Goal: Transaction & Acquisition: Purchase product/service

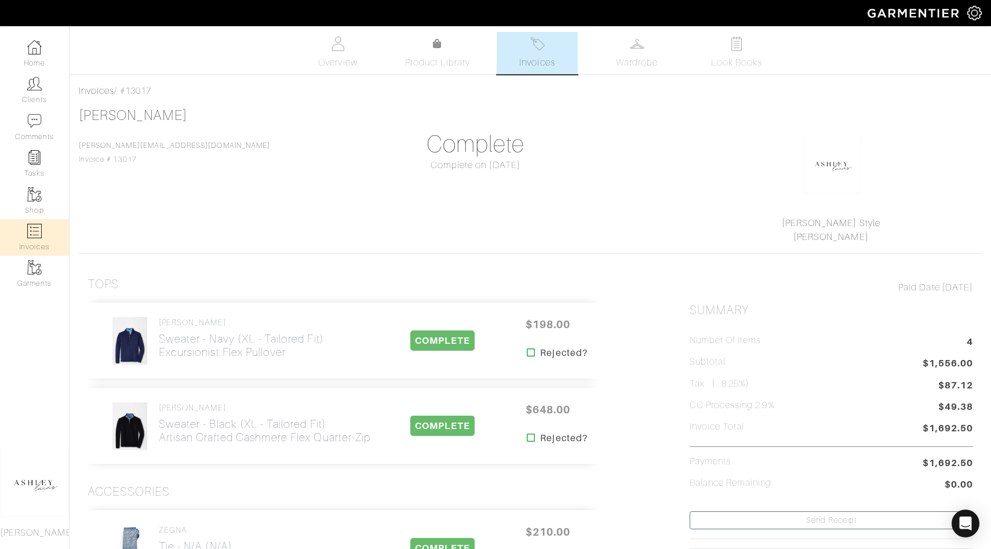
click at [22, 230] on link "Invoices" at bounding box center [34, 237] width 69 height 37
select select
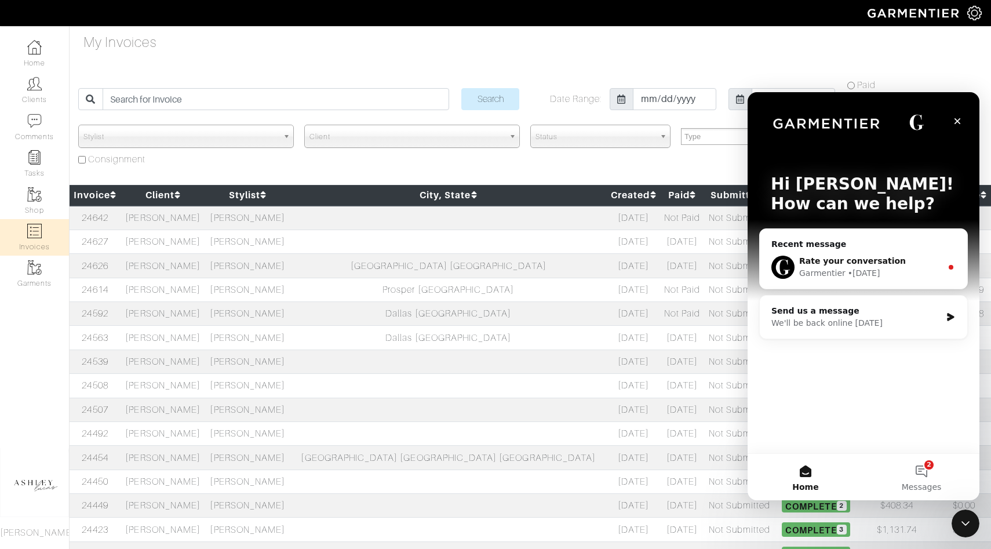
click at [837, 269] on div "Garmentier" at bounding box center [822, 273] width 46 height 12
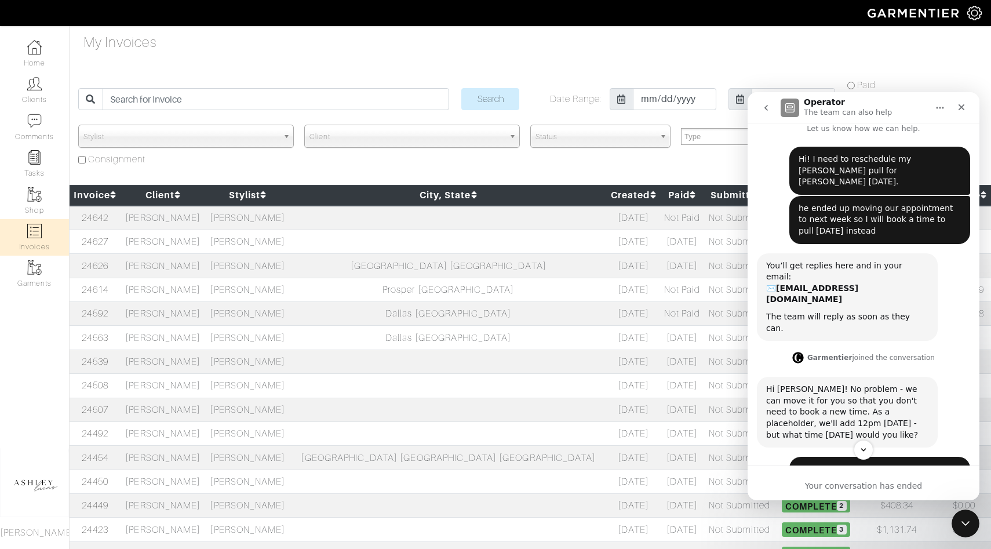
scroll to position [168, 0]
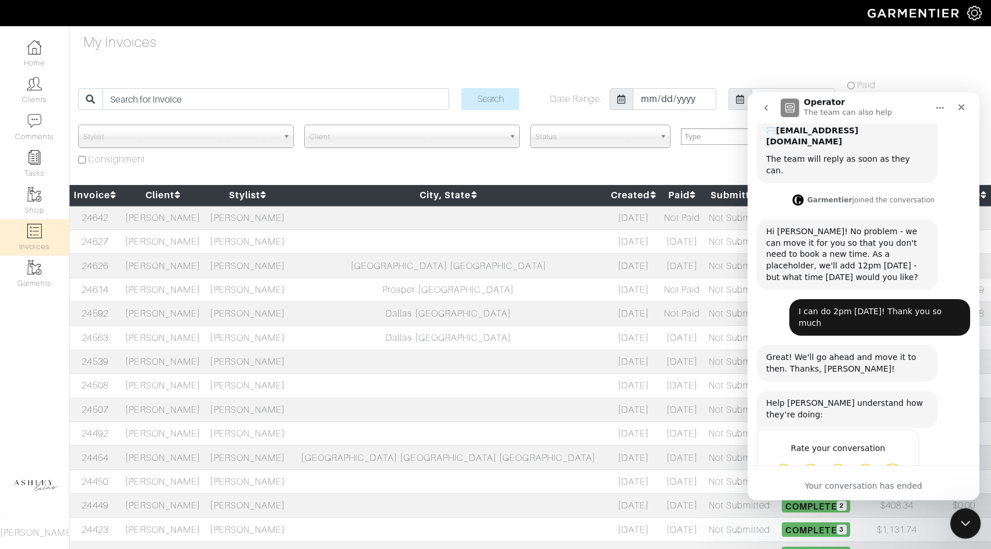
click at [964, 526] on icon "Close Intercom Messenger" at bounding box center [964, 522] width 14 height 14
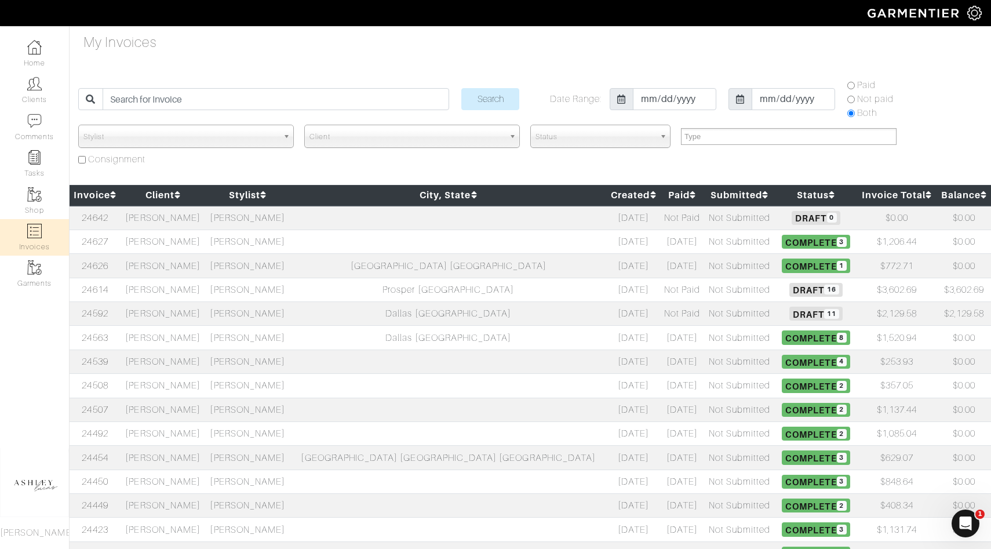
click at [789, 311] on span "Draft 11" at bounding box center [815, 314] width 53 height 14
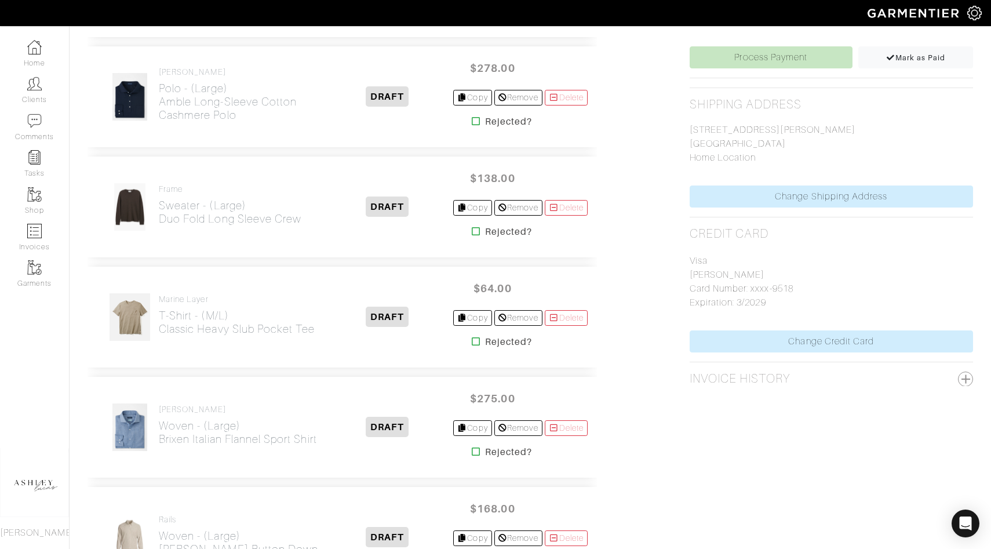
scroll to position [495, 0]
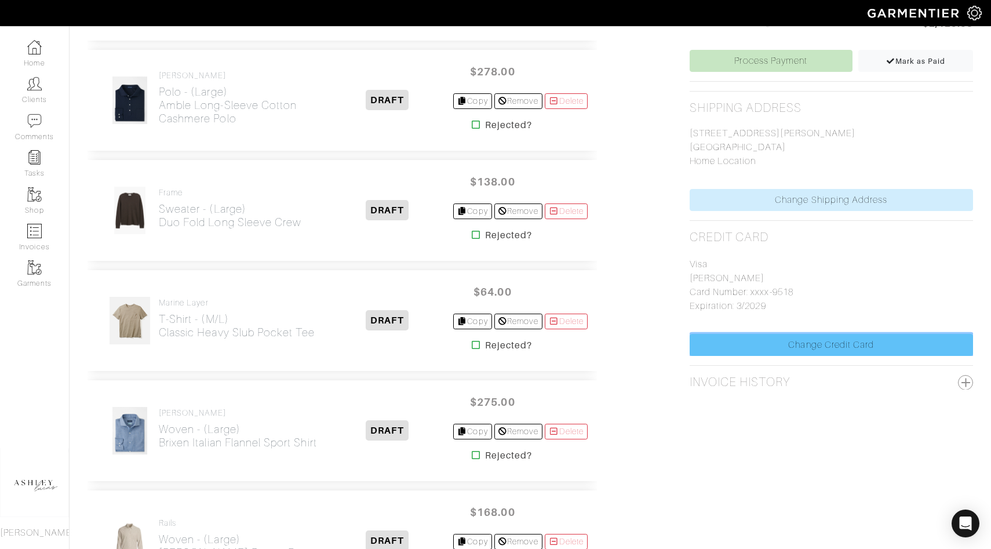
click at [805, 351] on link "Change Credit Card" at bounding box center [831, 345] width 283 height 22
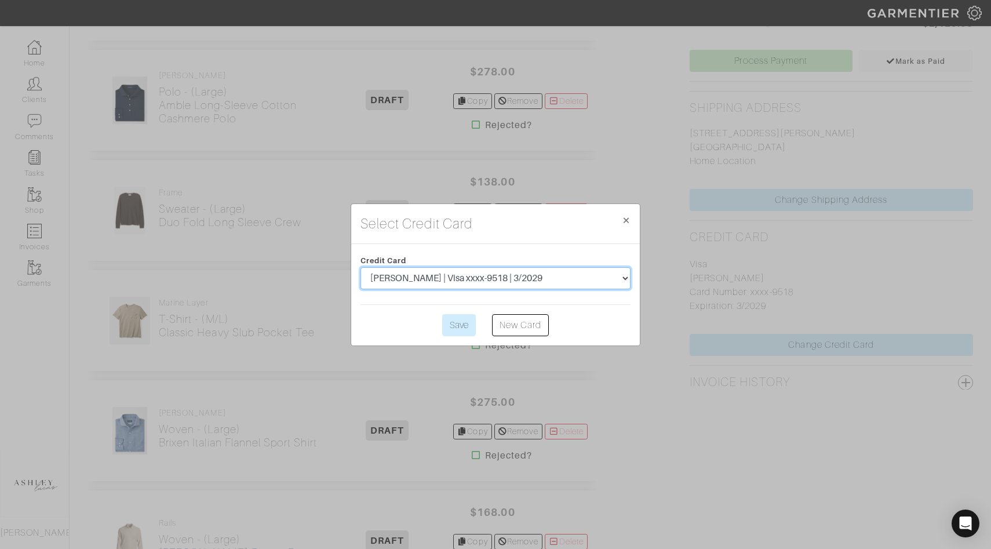
click at [425, 273] on select "Brad Johnson | Visa xxxx-2741 | 4/2028 Brad Johnson | Visa xxxx-9518 | 3/2029" at bounding box center [495, 278] width 270 height 22
select select "5537"
click at [467, 326] on input "Save" at bounding box center [459, 325] width 34 height 22
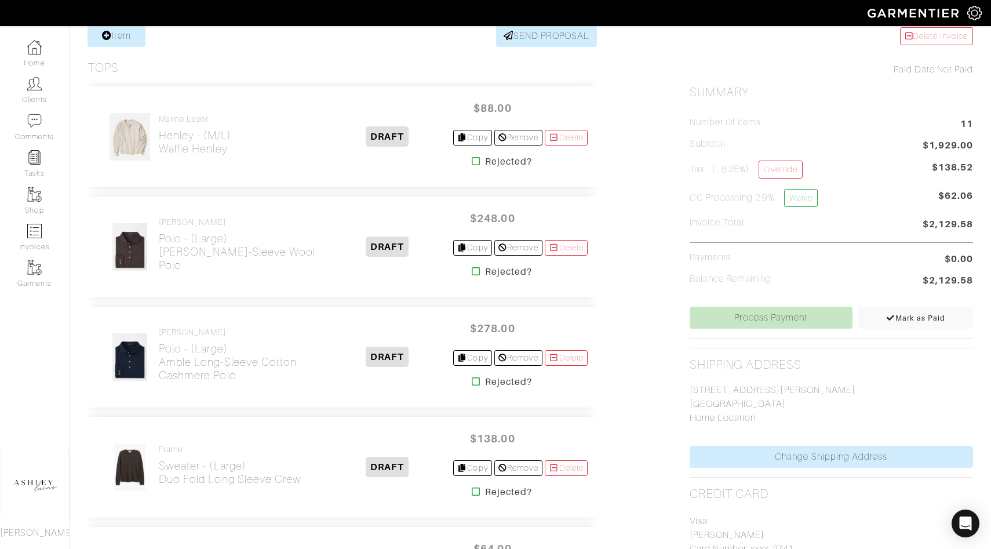
scroll to position [320, 0]
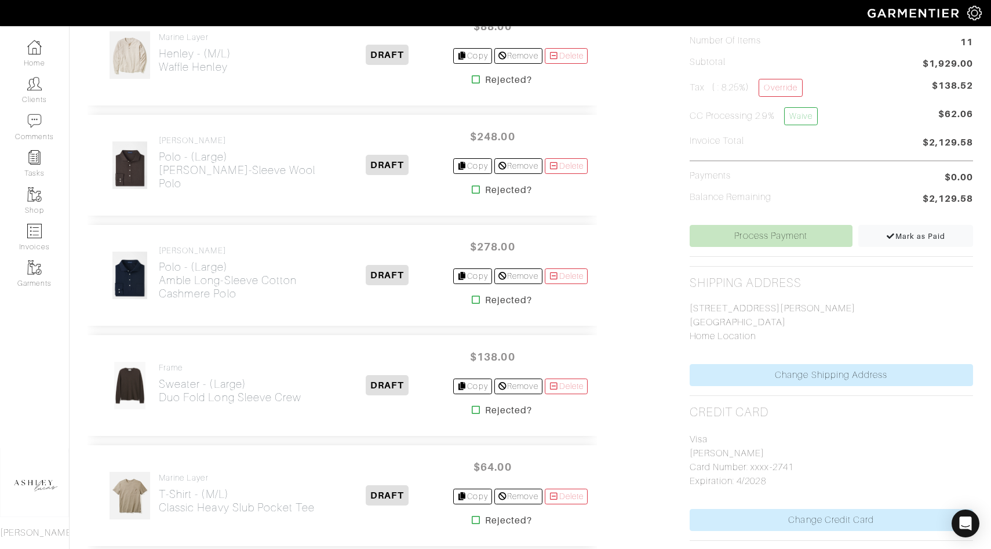
click at [789, 222] on div "Number of Items 11 Subtotal $1,929.00 Tax ( : 8.25%) Override $138.52 CC Proces…" at bounding box center [831, 121] width 283 height 207
click at [789, 227] on link "Process Payment" at bounding box center [771, 236] width 163 height 22
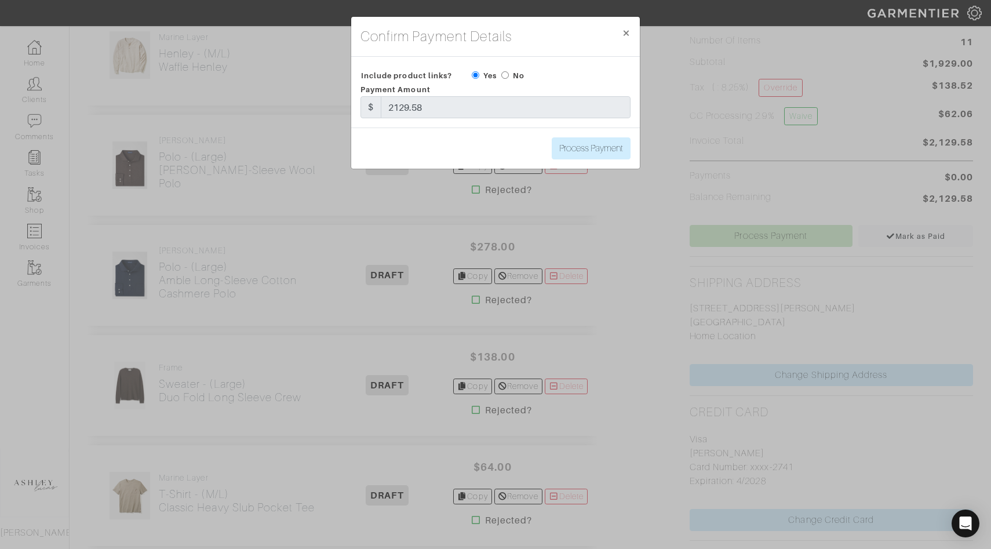
click at [511, 76] on div "No" at bounding box center [512, 75] width 23 height 14
click at [504, 71] on input "radio" at bounding box center [505, 75] width 8 height 8
radio input "true"
click at [618, 156] on input "Process Payment" at bounding box center [591, 148] width 79 height 22
type input "Process Payment"
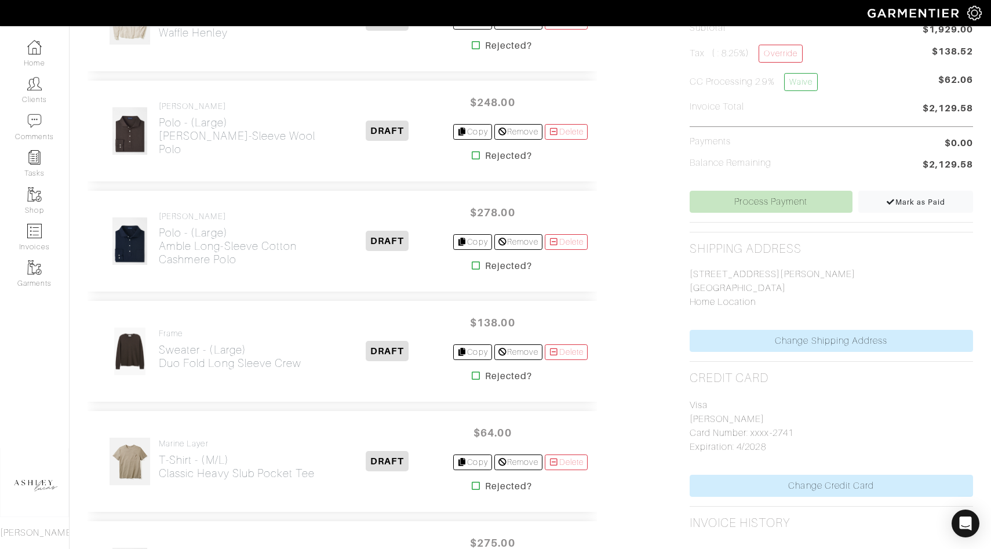
scroll to position [387, 0]
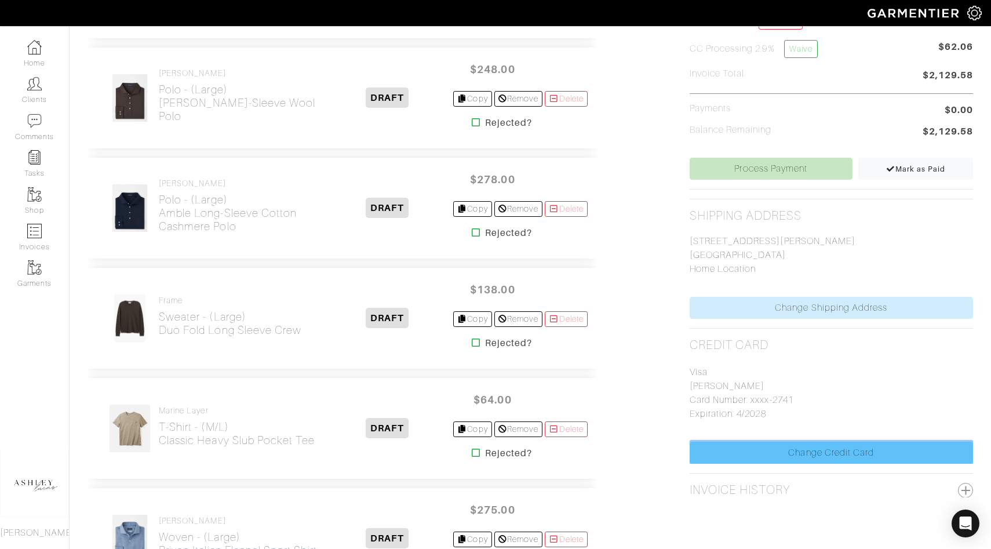
click at [791, 457] on link "Change Credit Card" at bounding box center [831, 453] width 283 height 22
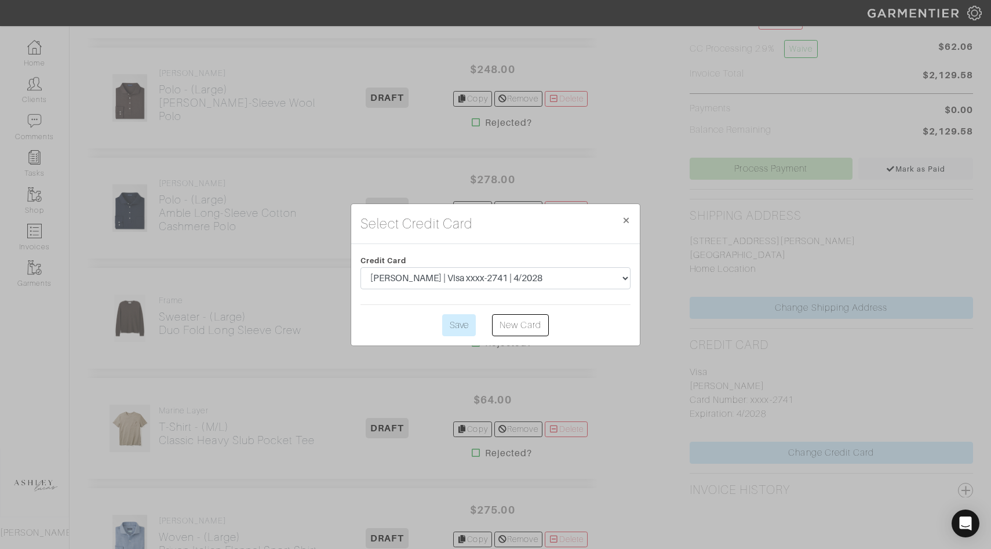
click at [575, 277] on select "Brad Johnson | Visa xxxx-2741 | 4/2028 Brad Johnson | Visa xxxx-9518 | 3/2029" at bounding box center [495, 278] width 270 height 22
select select "5540"
click at [457, 319] on input "Save" at bounding box center [459, 325] width 34 height 22
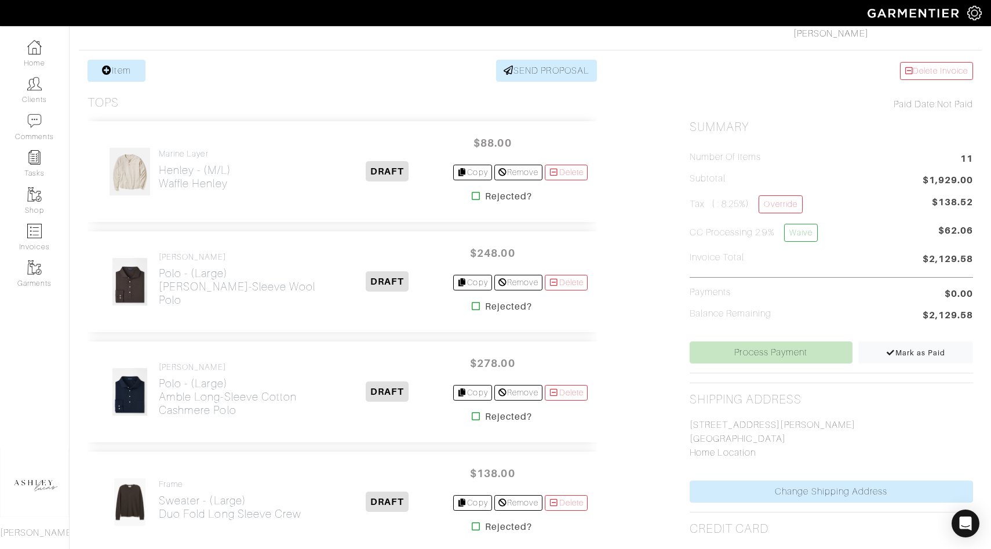
scroll to position [246, 0]
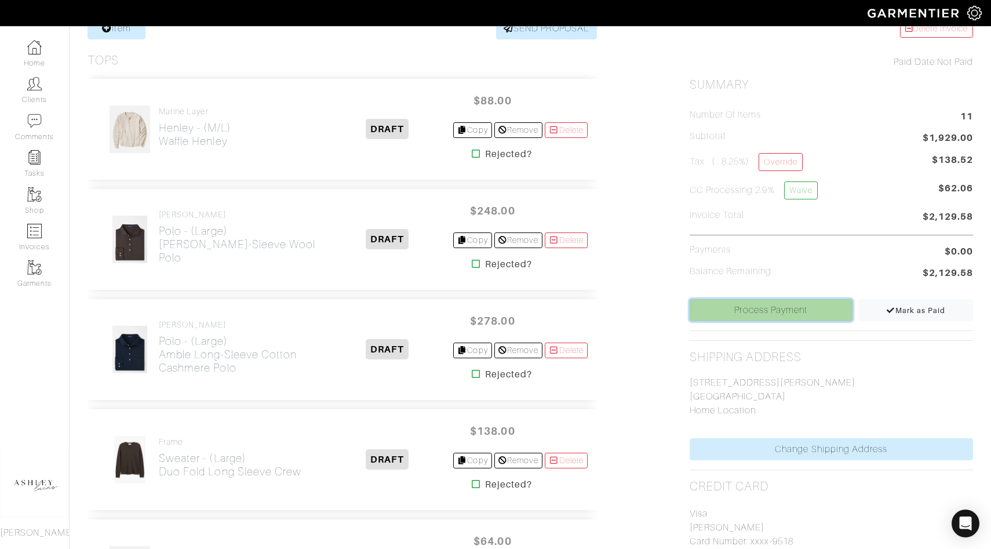
click at [742, 315] on link "Process Payment" at bounding box center [771, 310] width 163 height 22
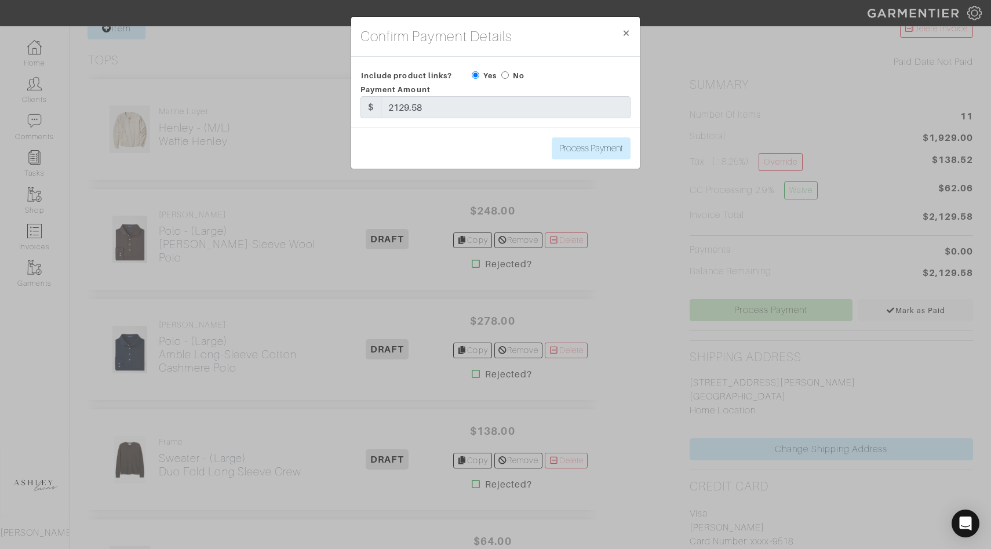
click at [506, 75] on input "radio" at bounding box center [505, 75] width 8 height 8
radio input "true"
click at [561, 148] on input "Process Payment" at bounding box center [591, 148] width 79 height 22
type input "Process Payment"
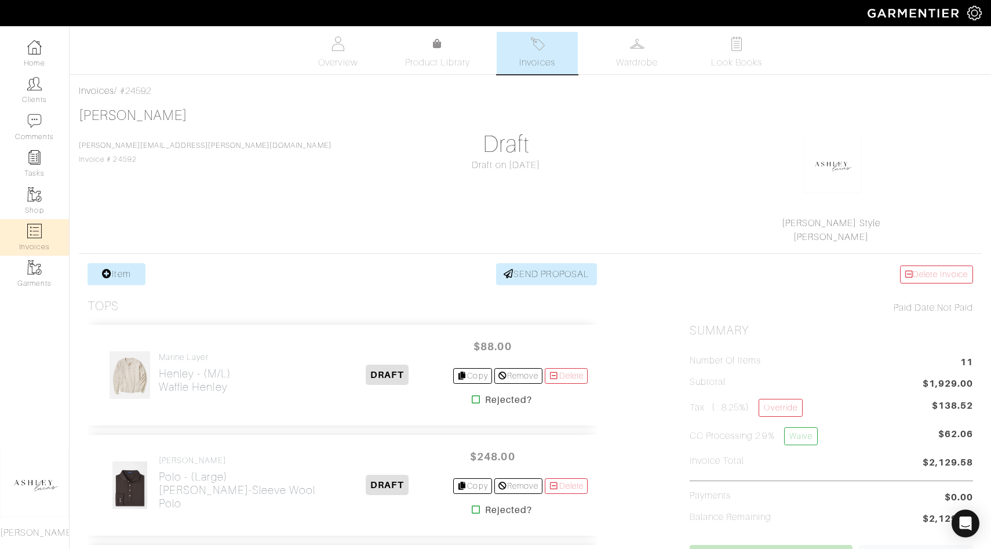
click at [32, 236] on img at bounding box center [34, 231] width 14 height 14
select select
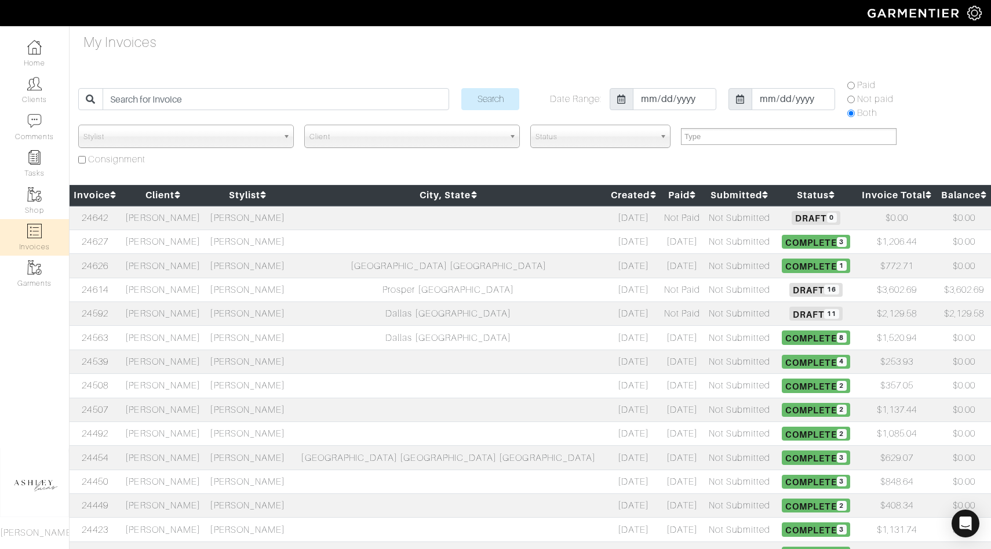
click at [437, 292] on td "Prosper TX" at bounding box center [448, 290] width 317 height 24
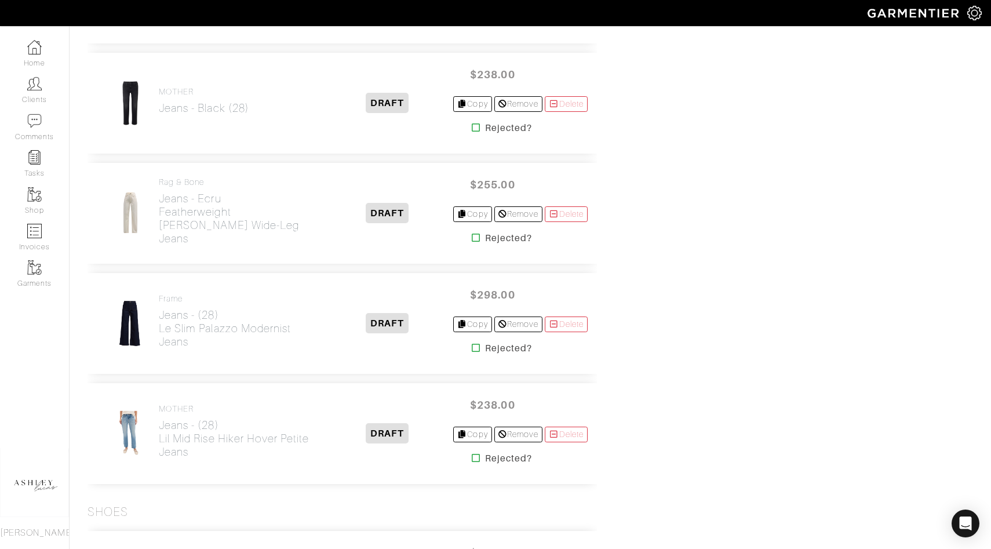
scroll to position [1463, 0]
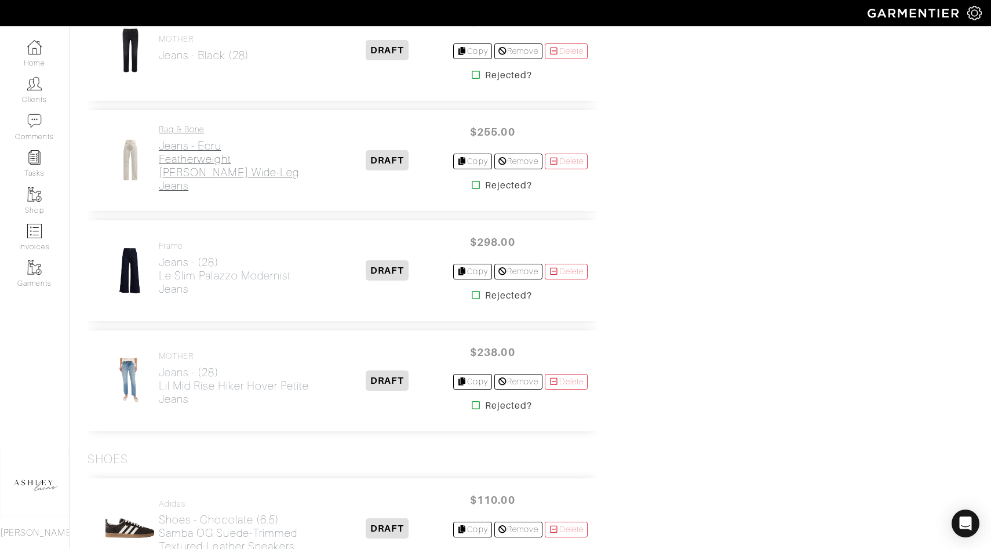
click at [213, 158] on h2 "Jeans - Ecru Featherweight Logan Wide-Leg Jeans" at bounding box center [240, 165] width 163 height 53
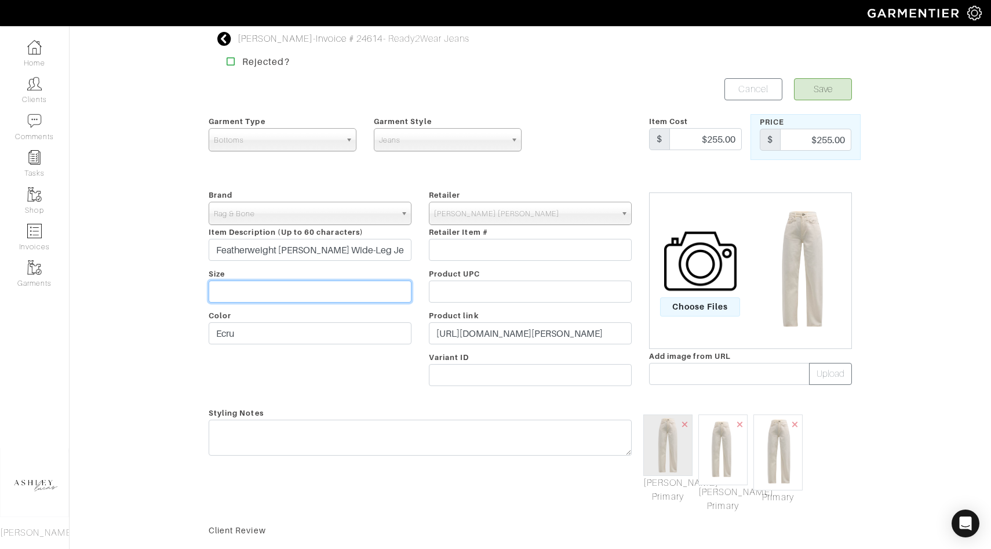
click at [259, 288] on input "text" at bounding box center [310, 291] width 203 height 22
type input "26"
click at [813, 89] on button "Save" at bounding box center [823, 89] width 58 height 22
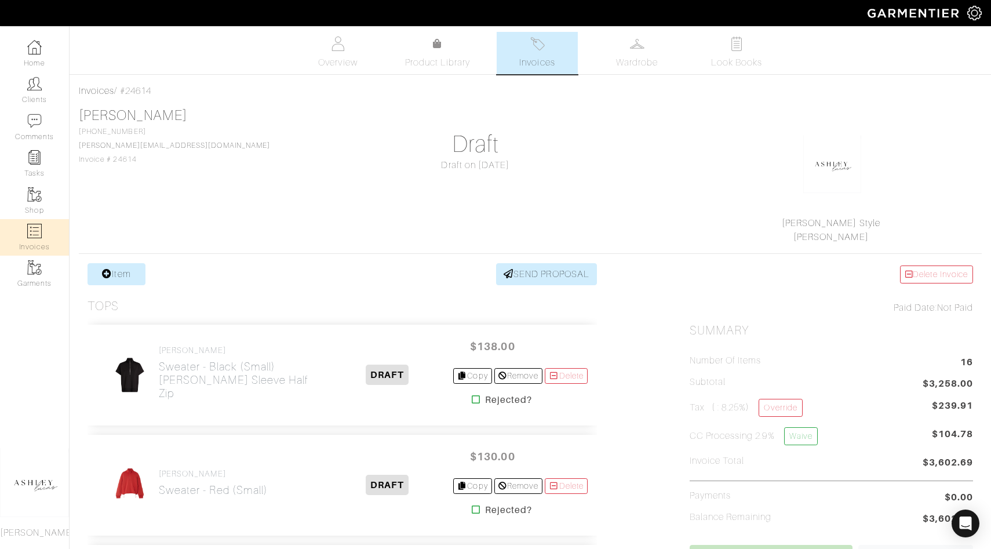
click at [34, 229] on img at bounding box center [34, 231] width 14 height 14
select select
